Goal: Information Seeking & Learning: Learn about a topic

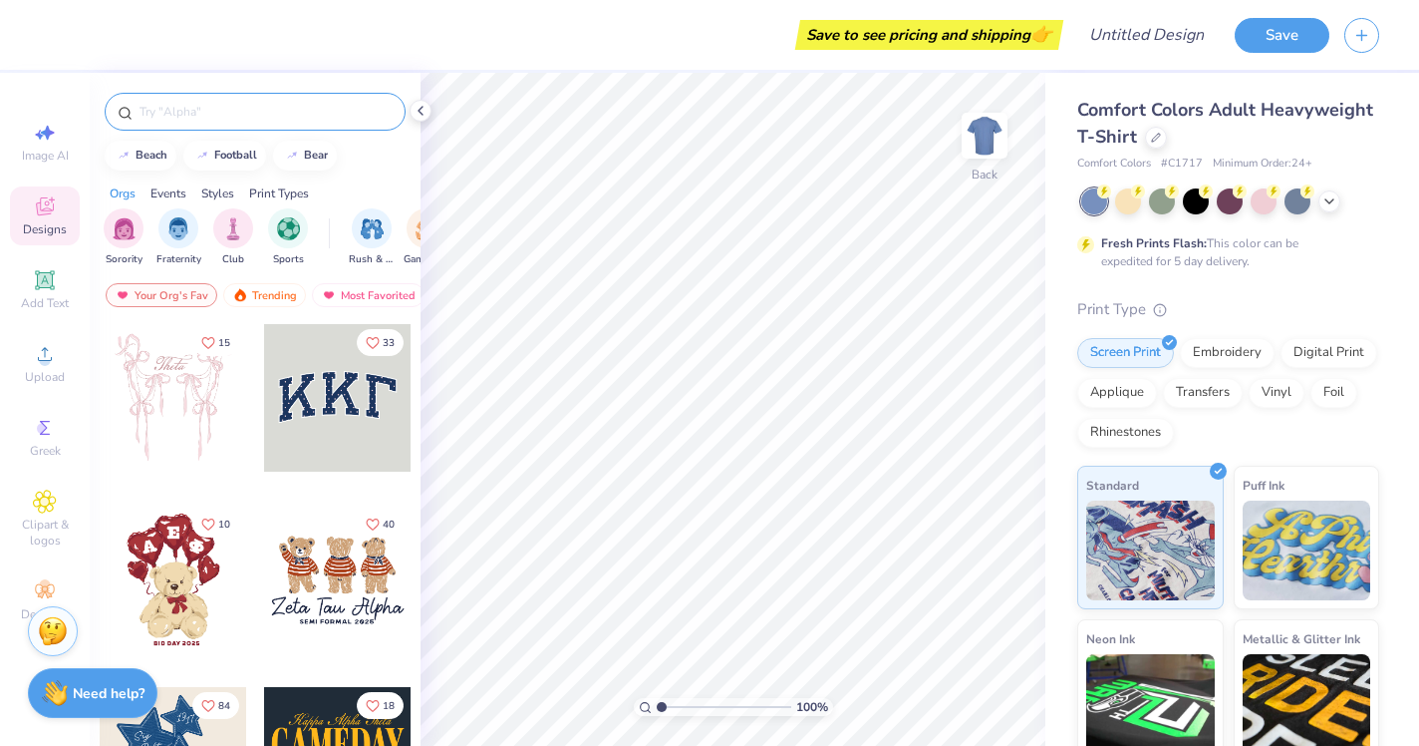
click at [202, 117] on input "text" at bounding box center [265, 112] width 255 height 20
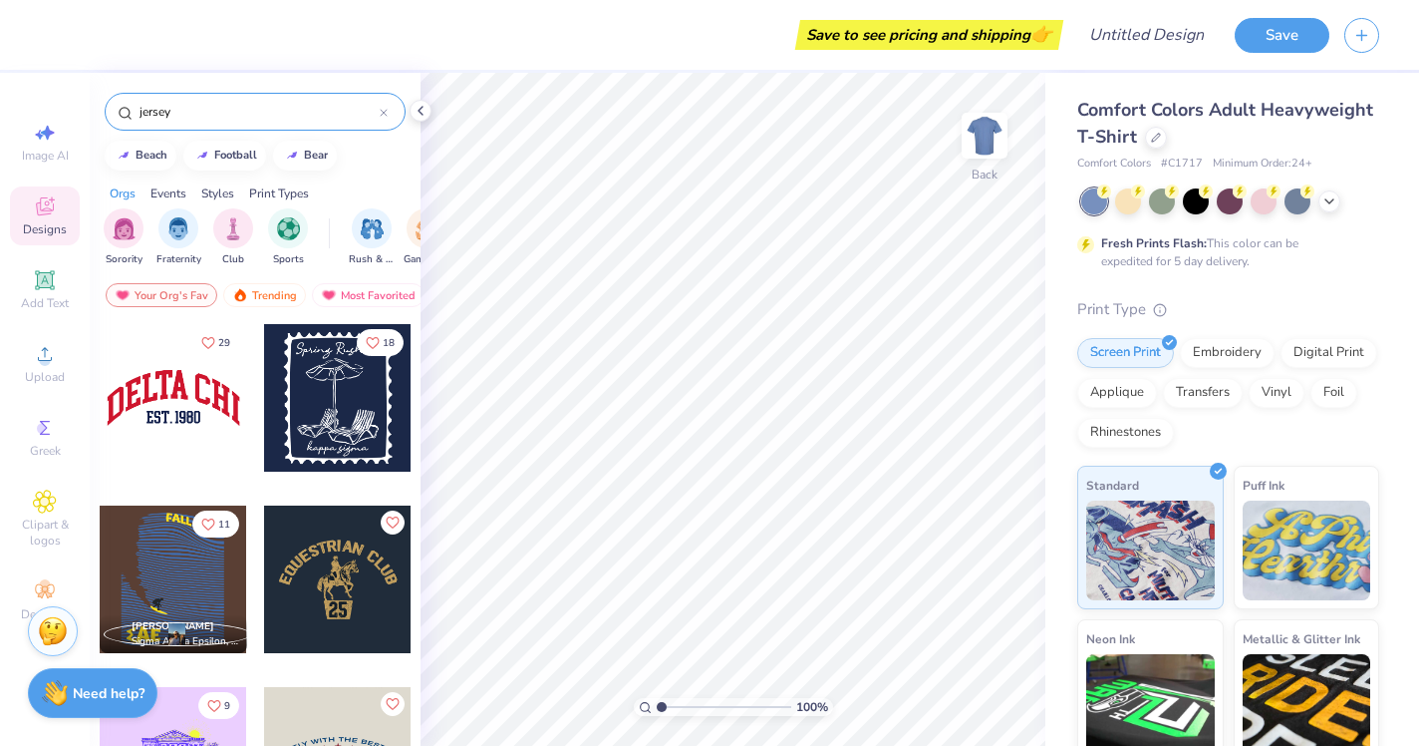
type input "jersey"
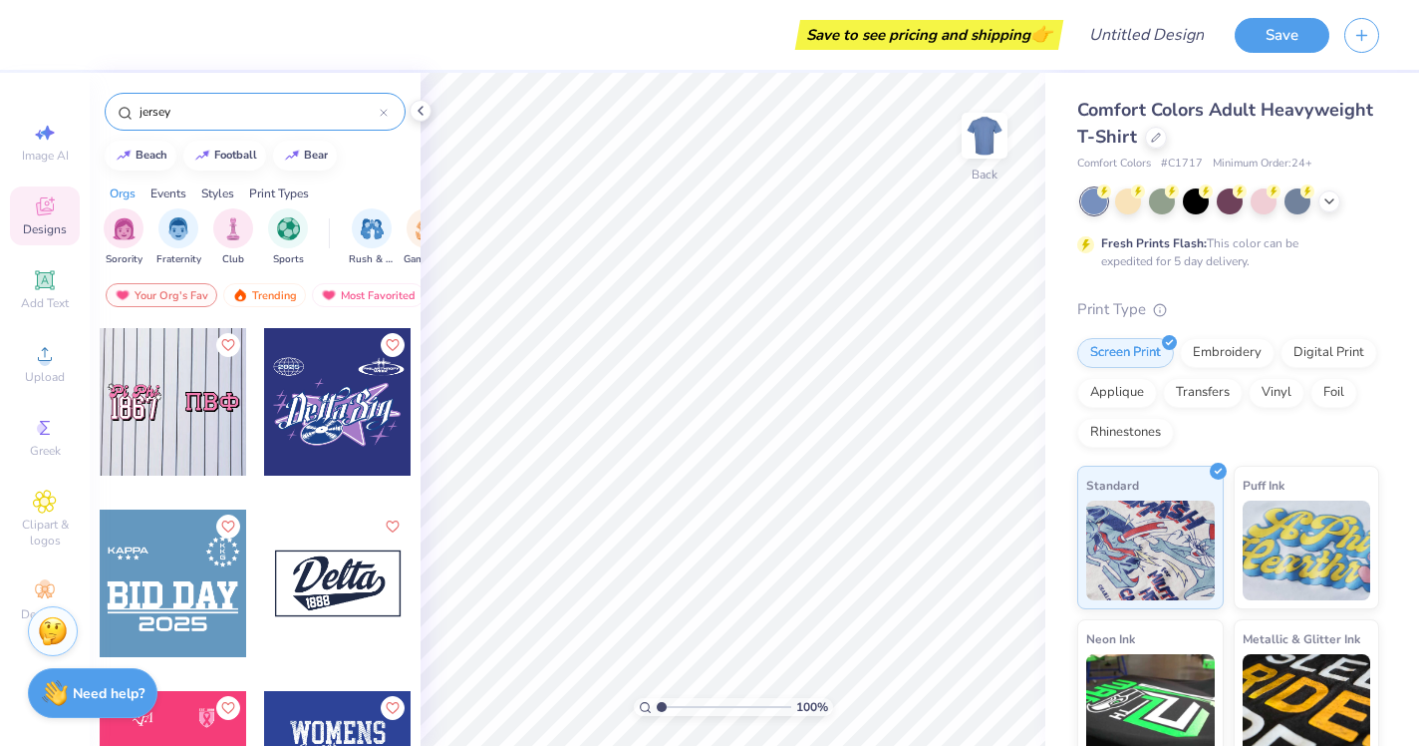
scroll to position [183, 0]
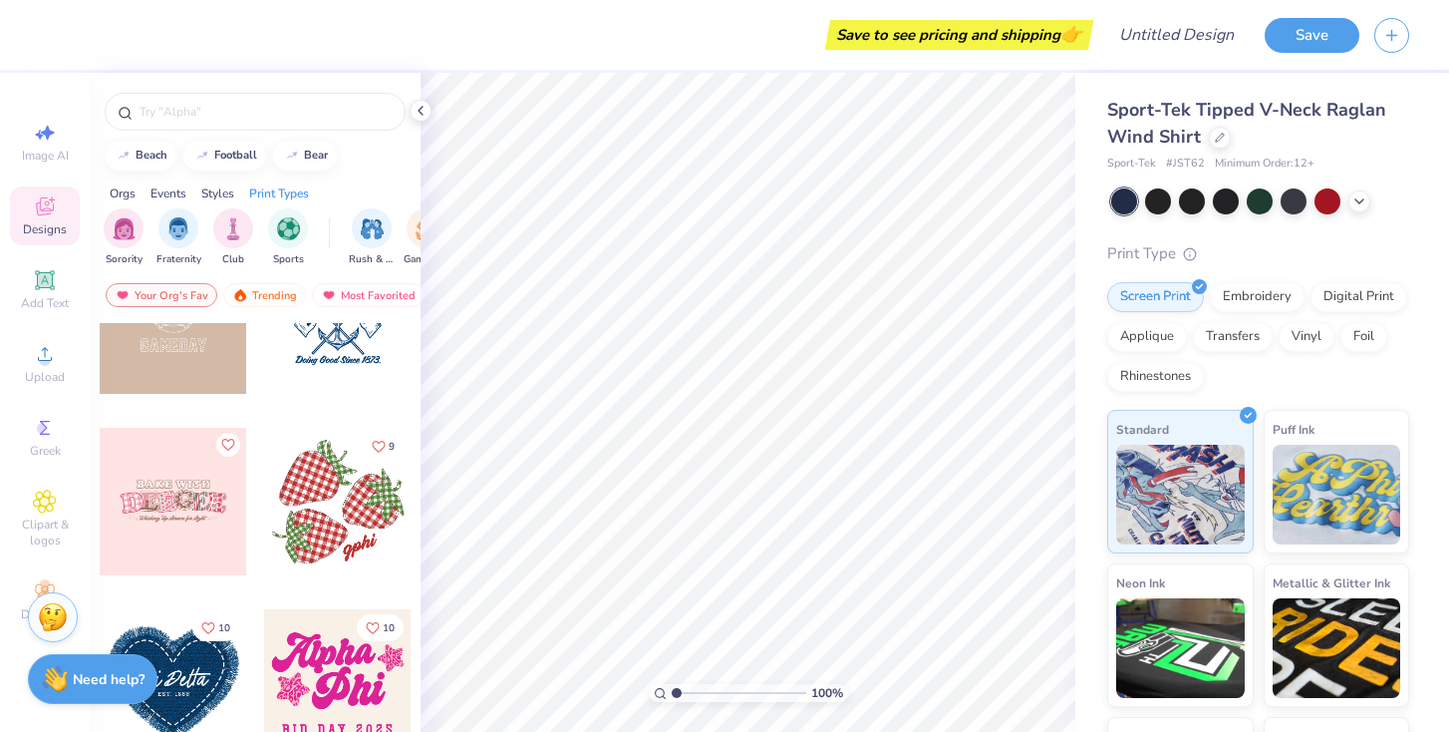
scroll to position [2818, 0]
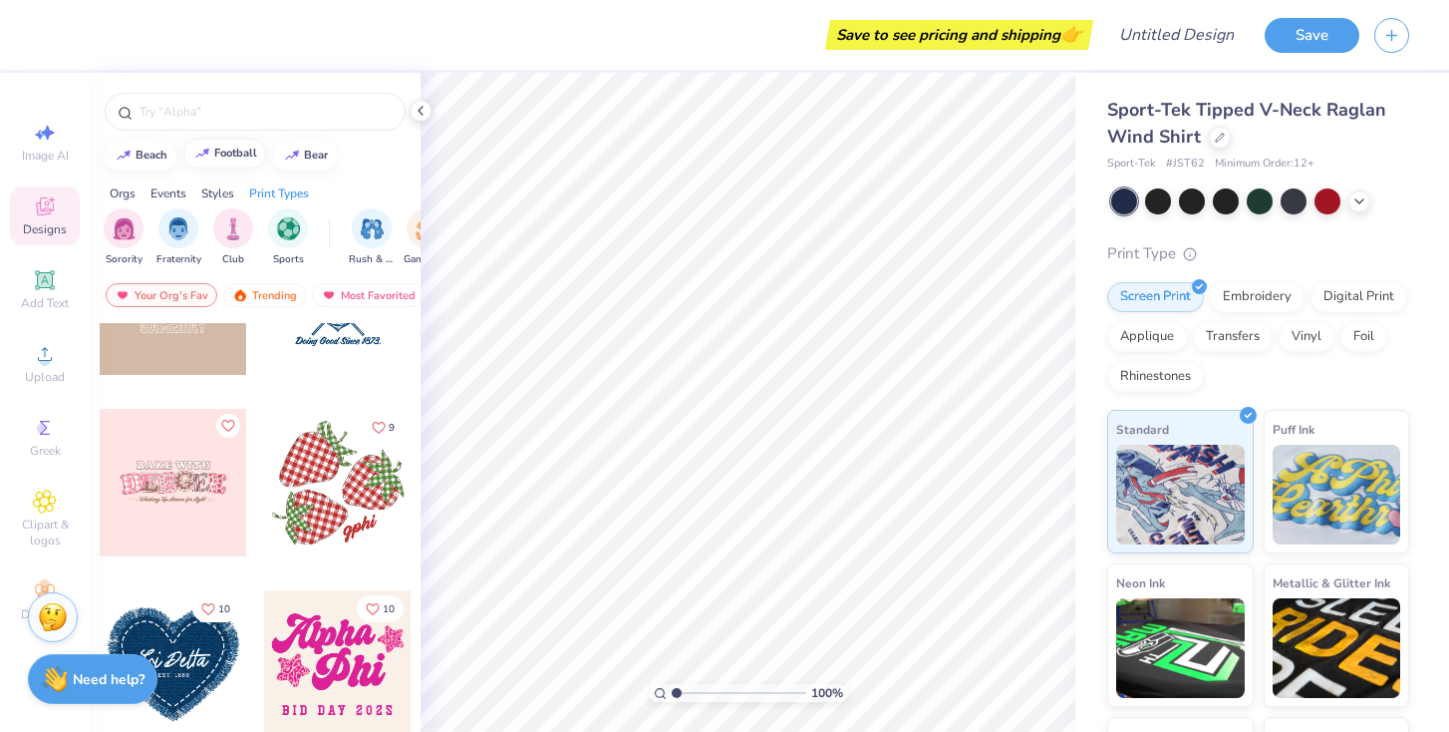
click at [230, 155] on div "football" at bounding box center [235, 153] width 43 height 11
type input "football"
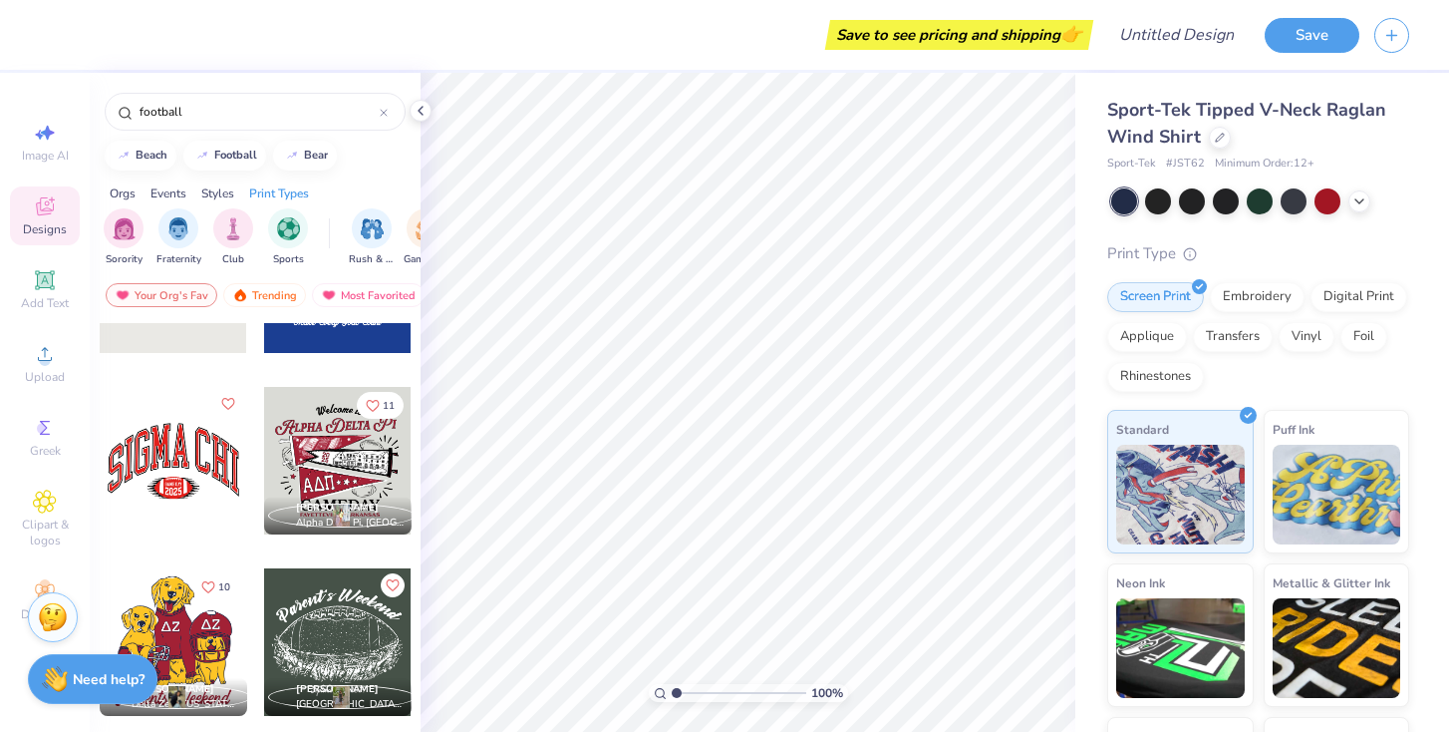
scroll to position [664, 0]
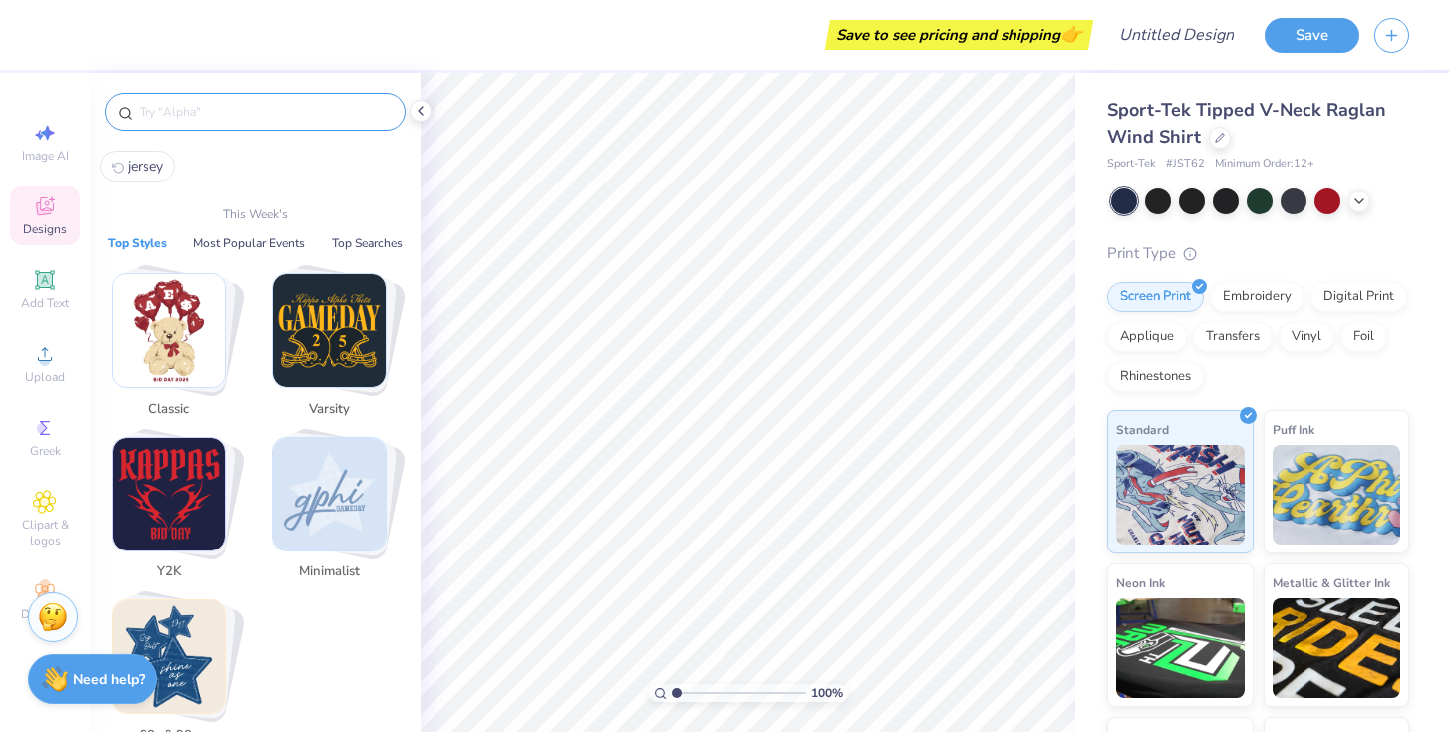
click at [183, 112] on input "text" at bounding box center [265, 112] width 255 height 20
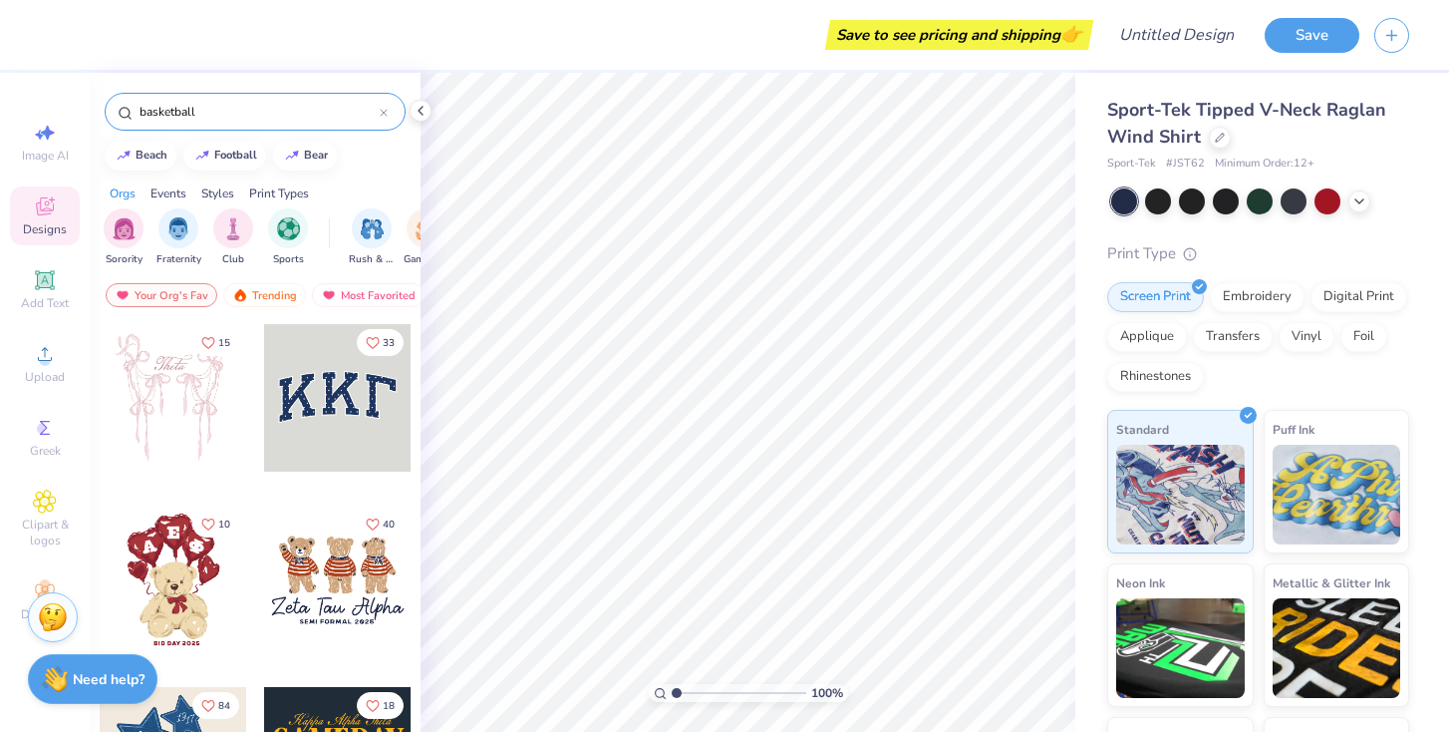
type input "basketball"
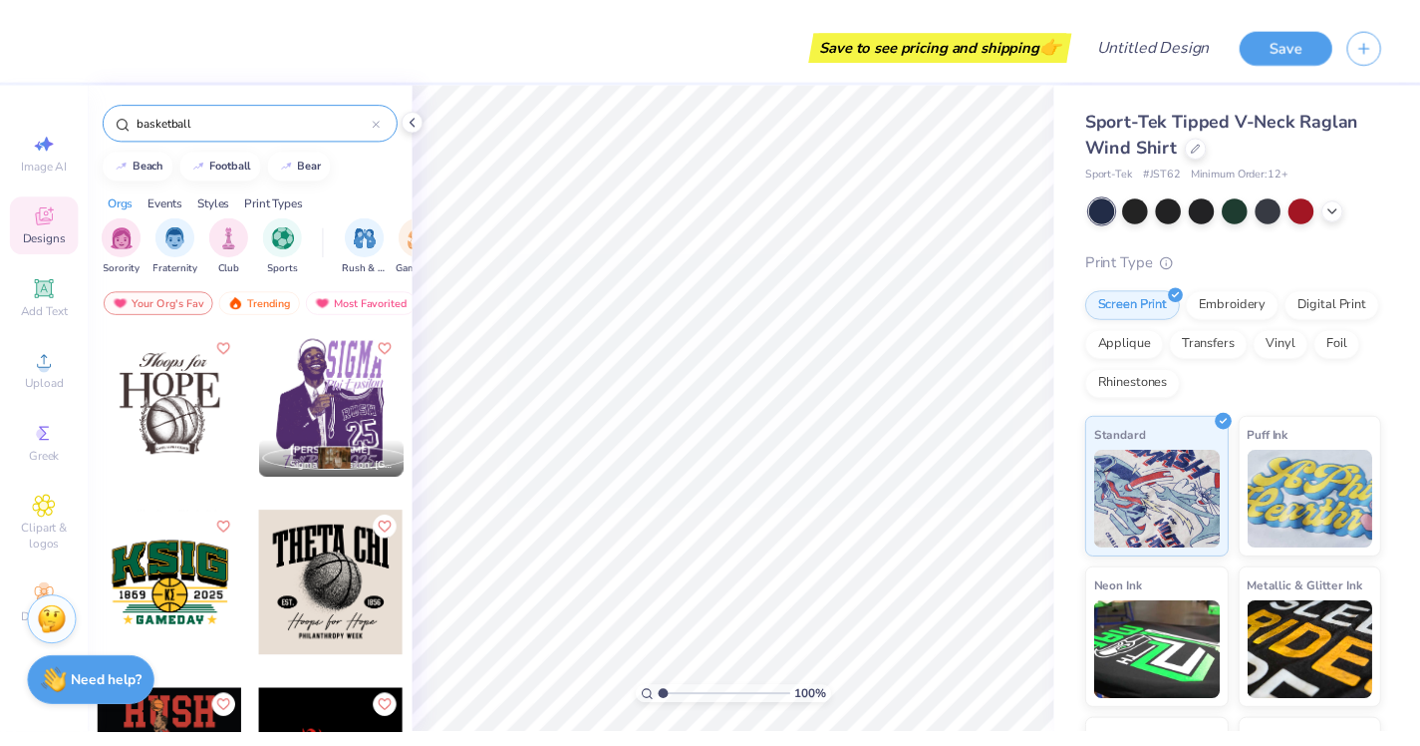
scroll to position [365, 0]
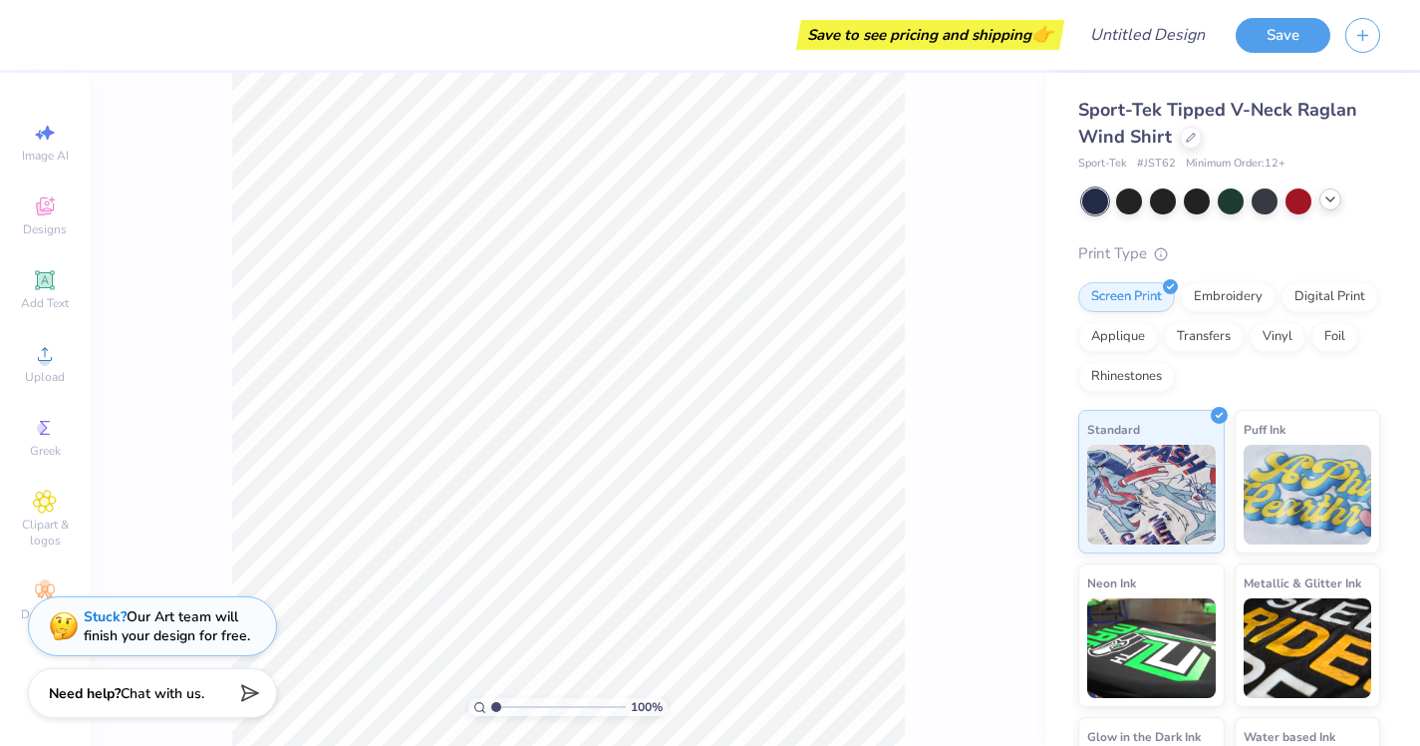
click at [1325, 191] on icon at bounding box center [1331, 199] width 16 height 16
